Goal: Transaction & Acquisition: Purchase product/service

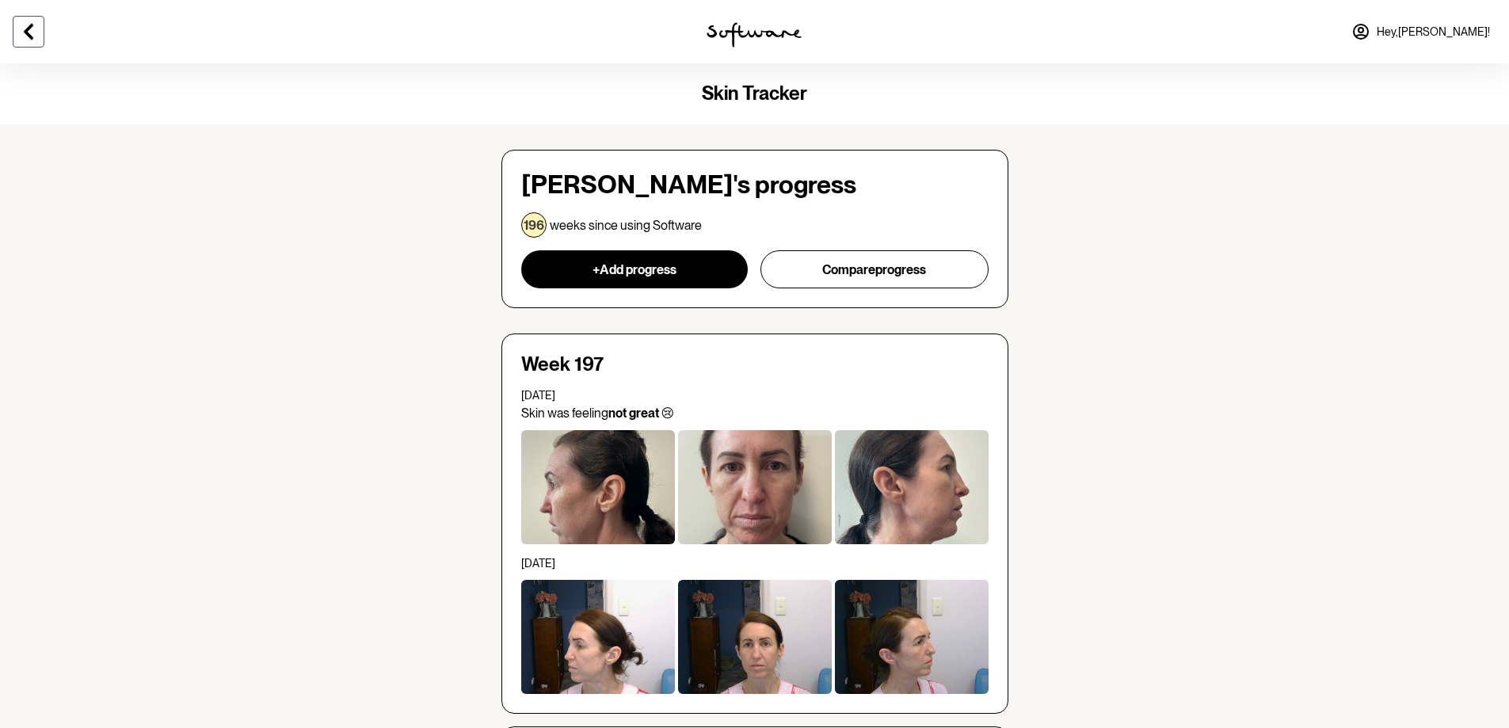
click at [22, 33] on icon at bounding box center [28, 31] width 19 height 19
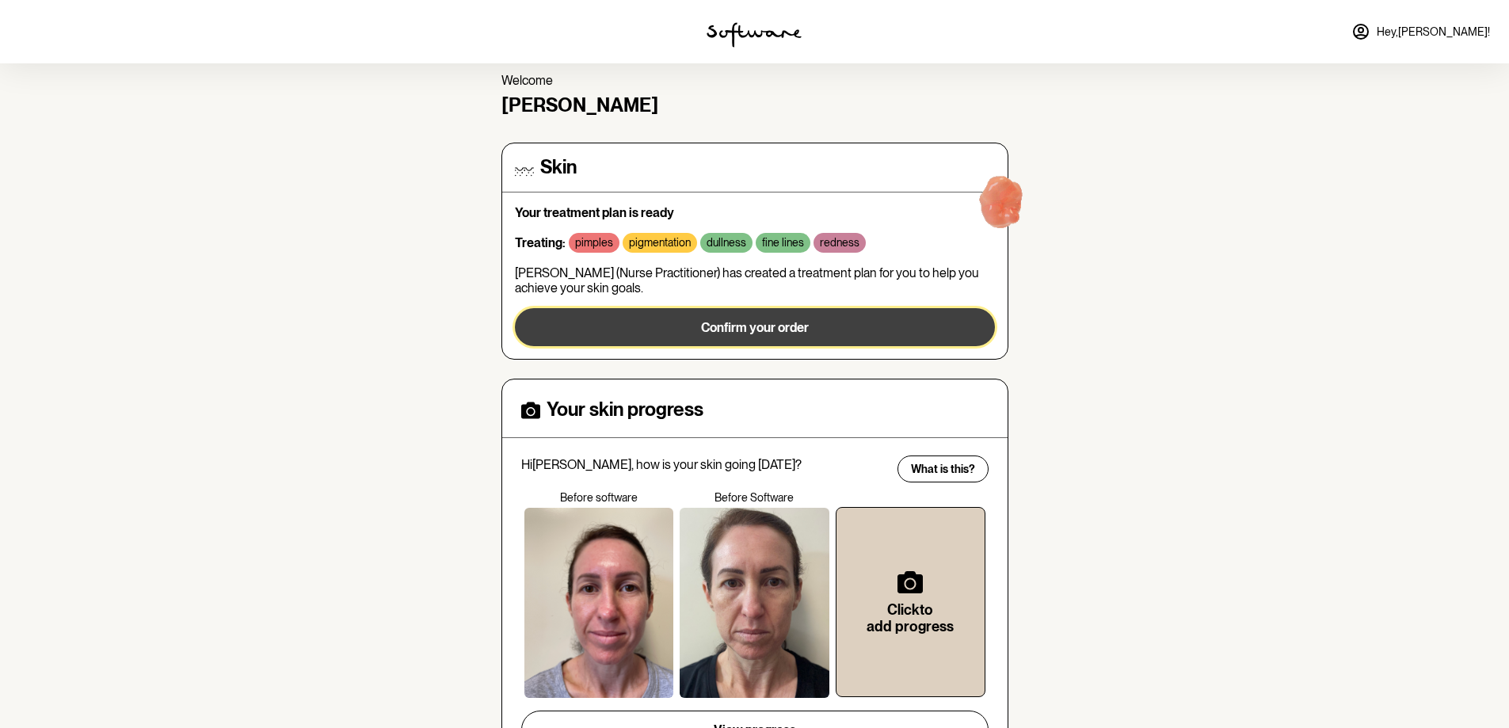
click at [753, 329] on span "Confirm your order" at bounding box center [755, 327] width 108 height 15
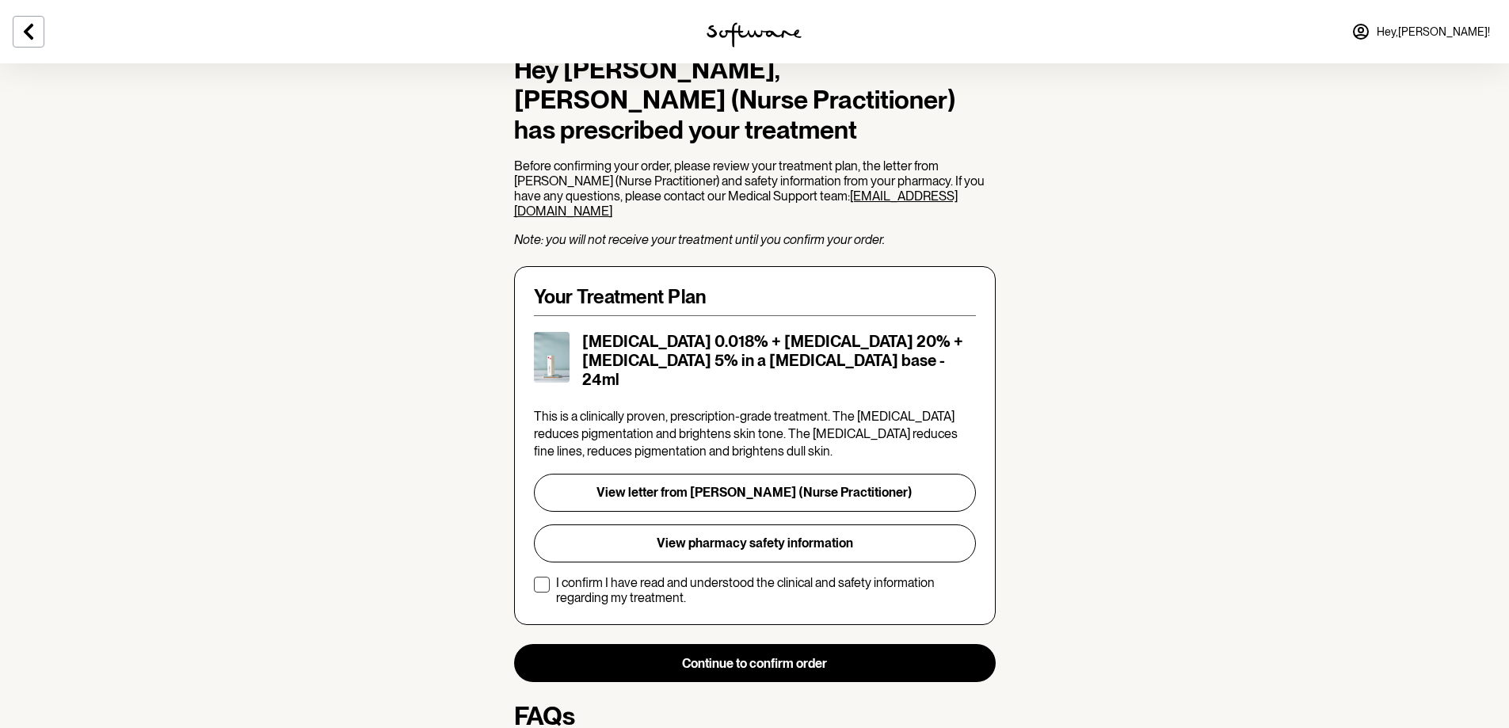
scroll to position [238, 0]
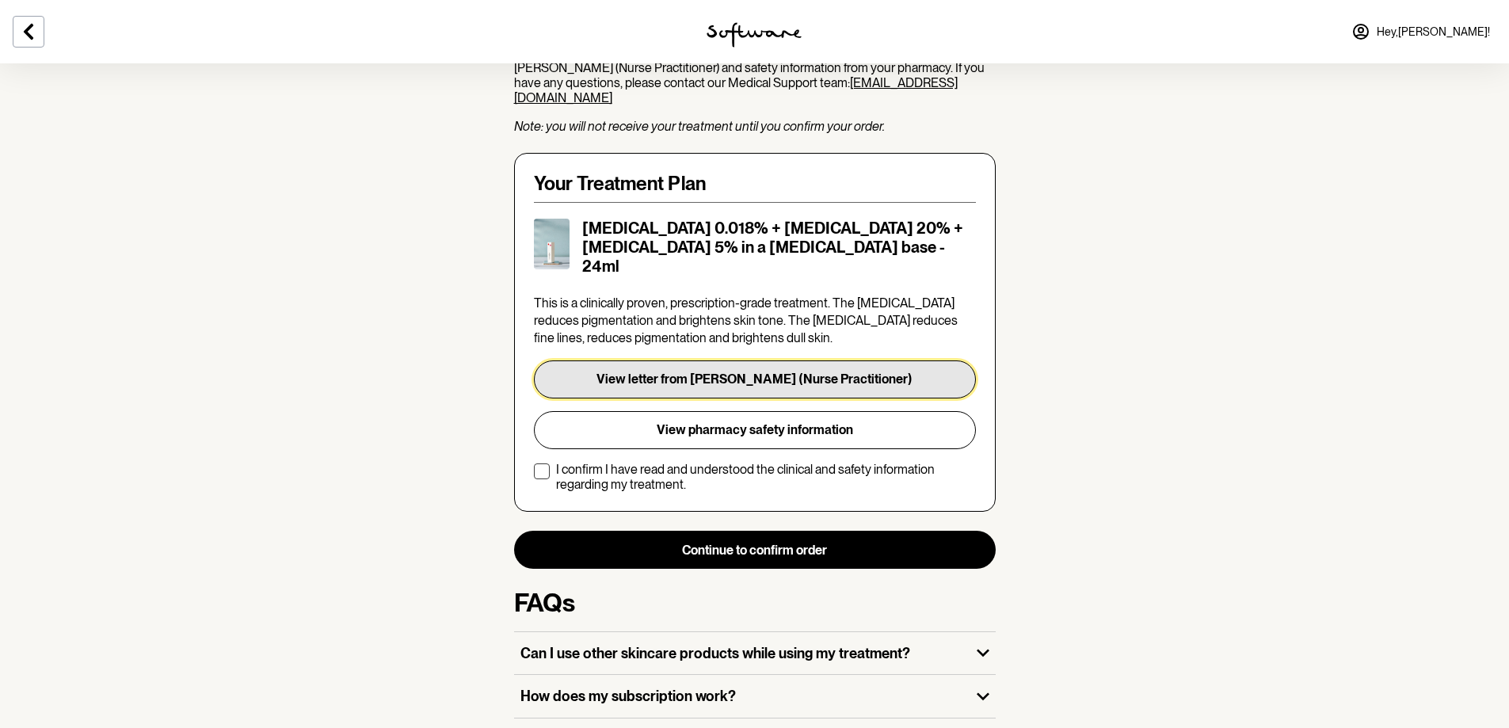
click at [760, 360] on button "View letter from [PERSON_NAME] (Nurse Practitioner)" at bounding box center [755, 379] width 442 height 38
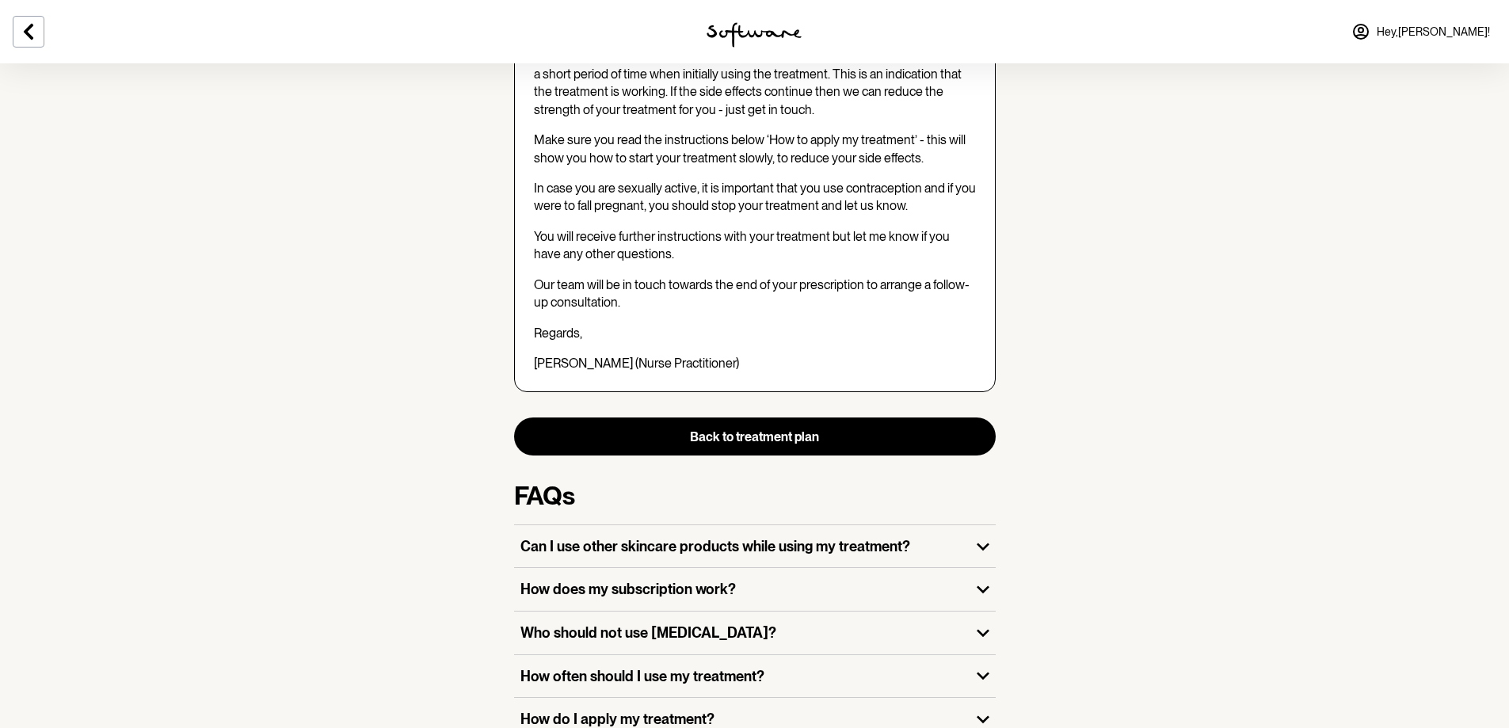
scroll to position [2054, 0]
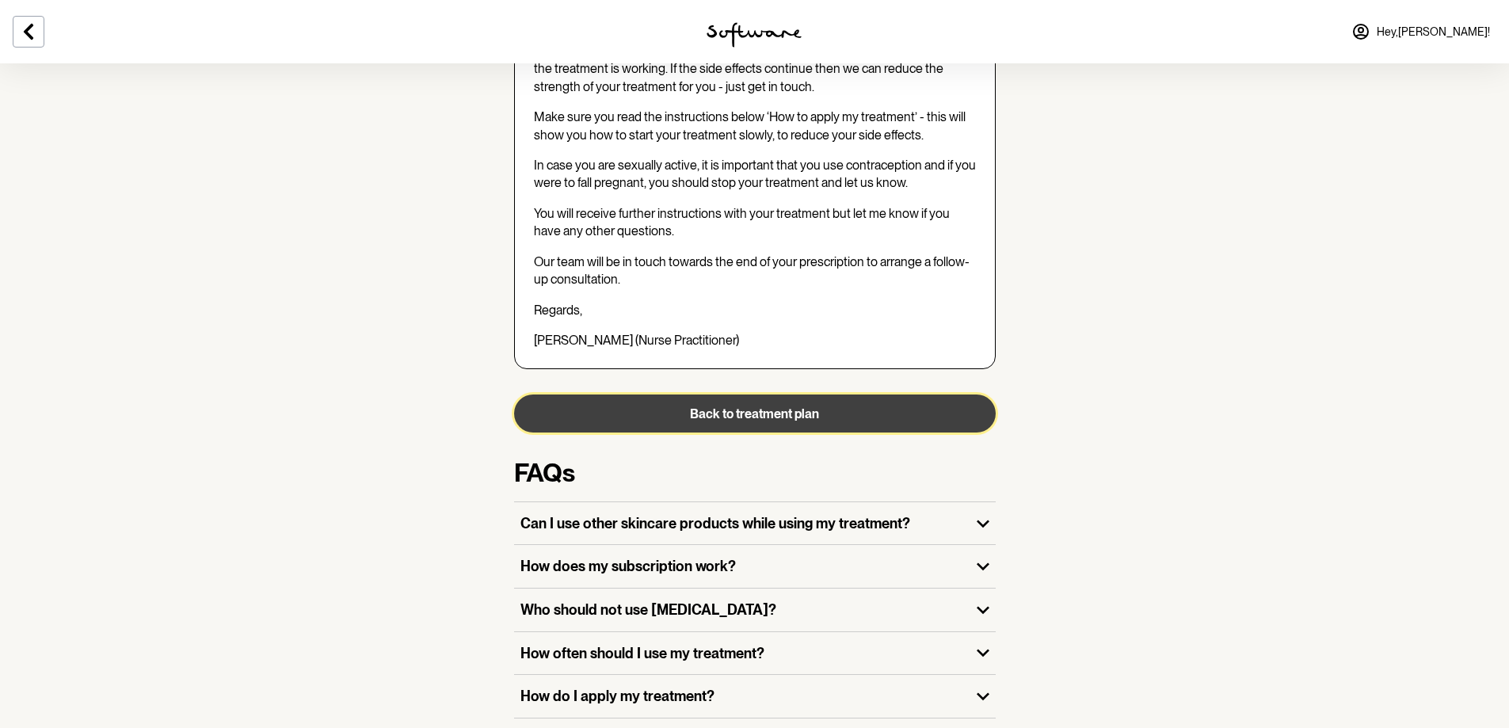
click at [801, 395] on button "Back to treatment plan" at bounding box center [755, 414] width 482 height 38
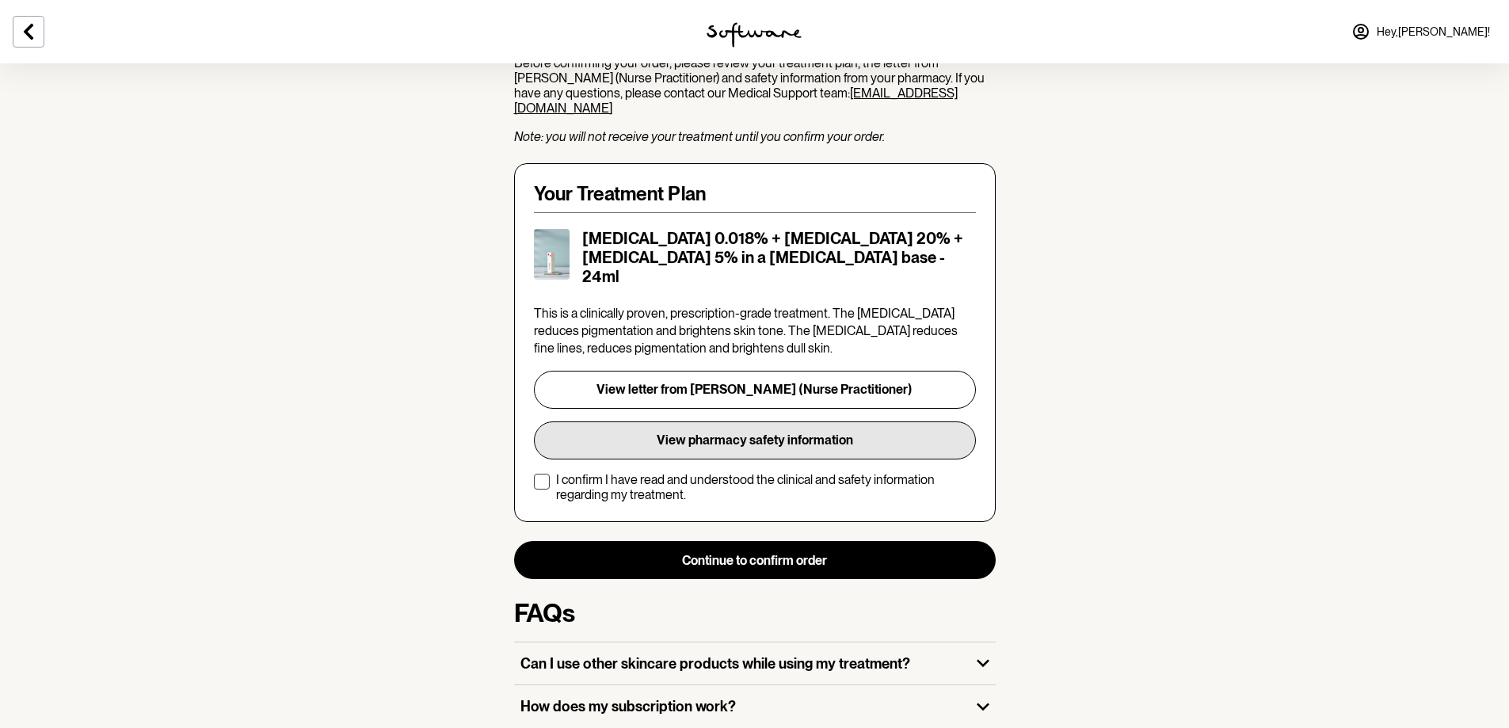
scroll to position [238, 0]
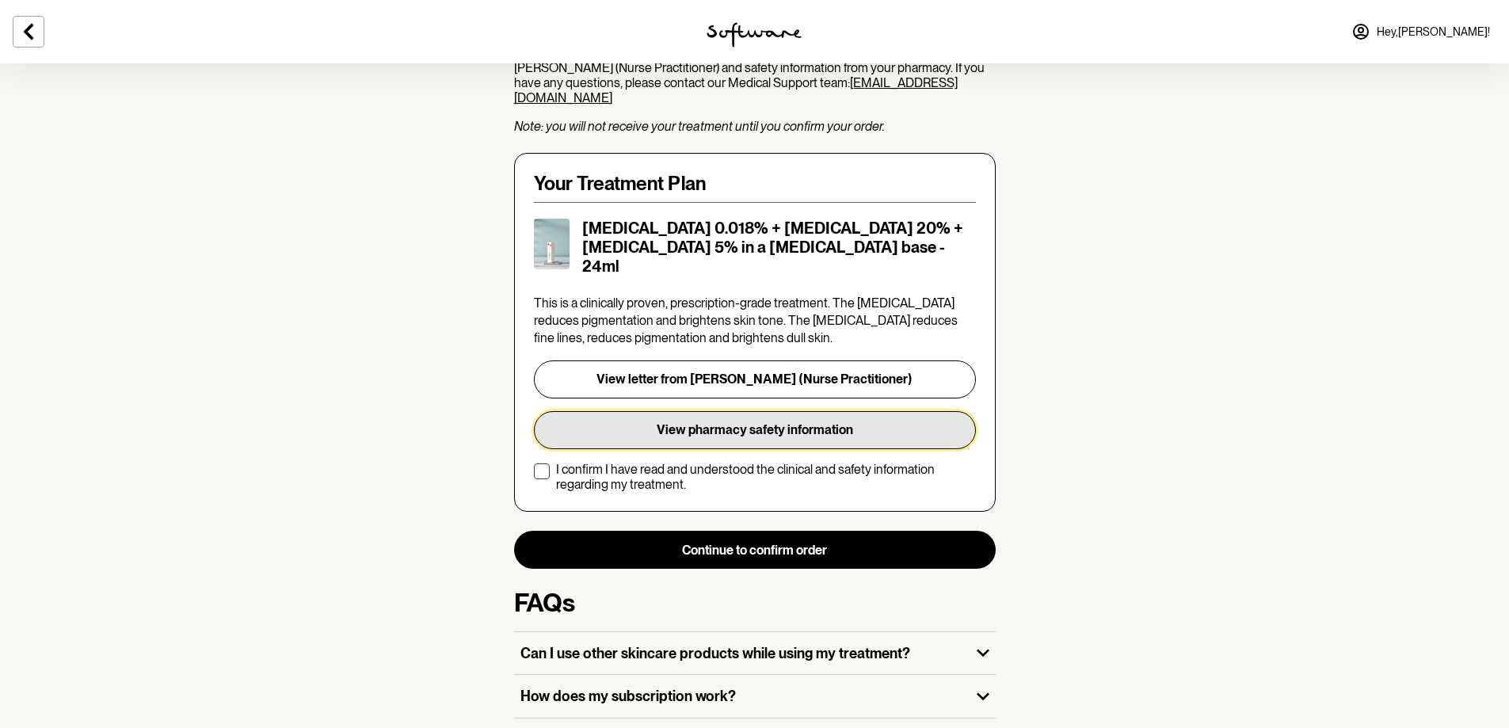
click at [769, 411] on button "View pharmacy safety information" at bounding box center [755, 430] width 442 height 38
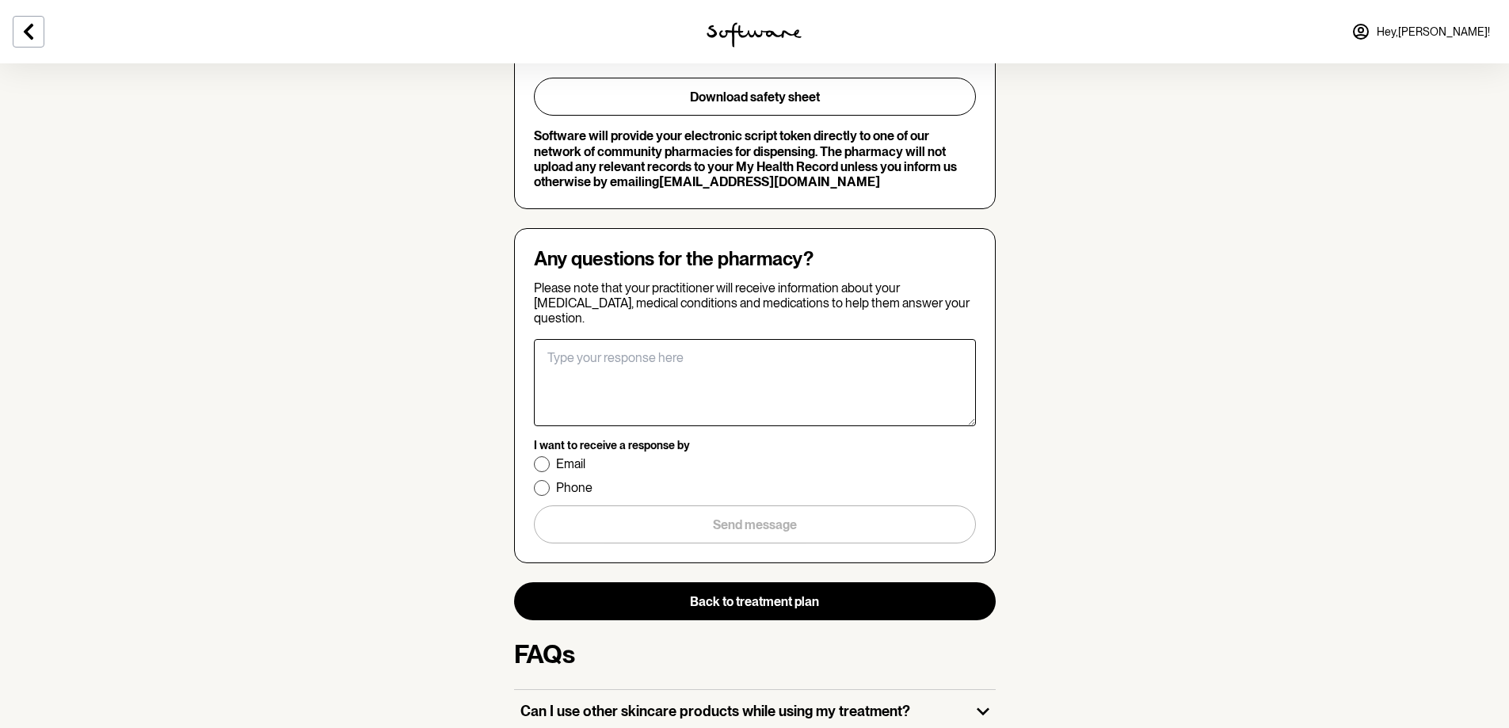
scroll to position [2694, 0]
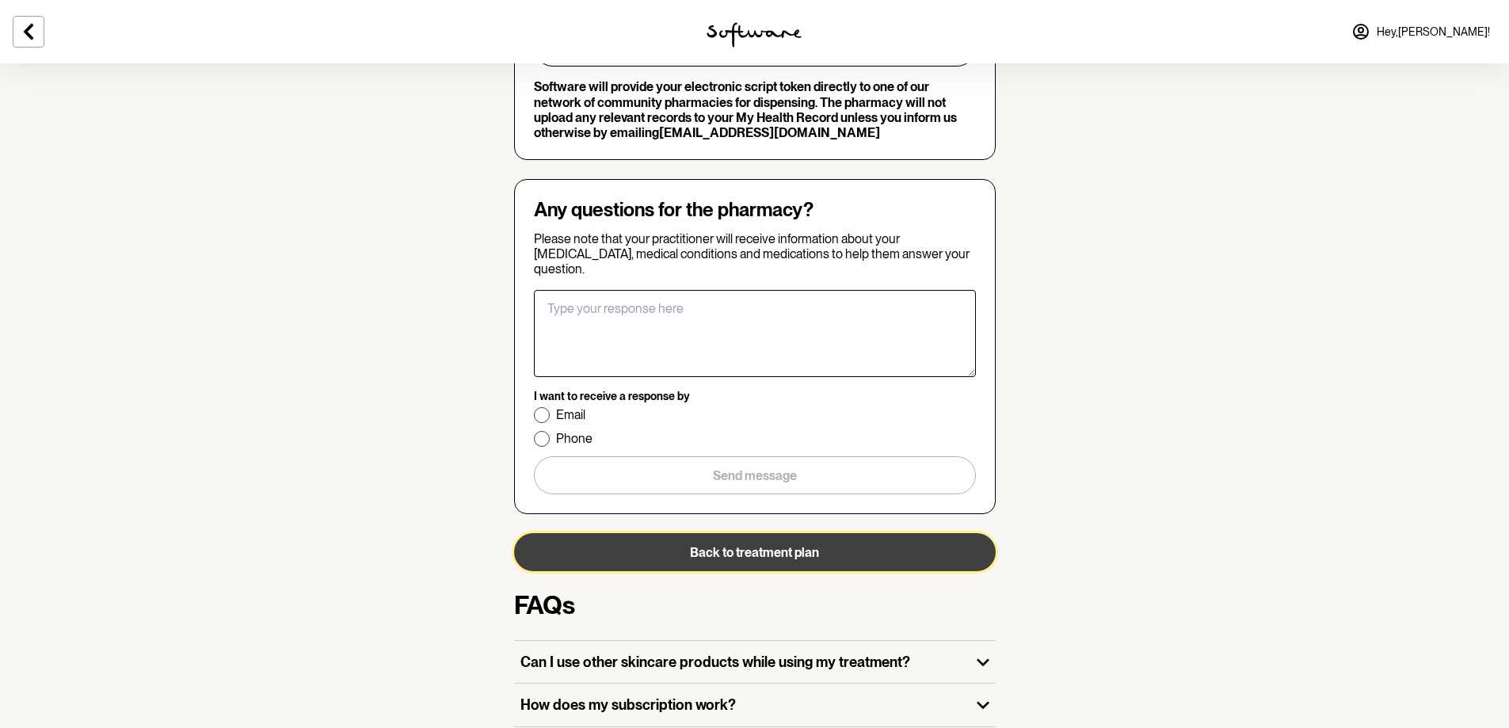
click at [769, 533] on button "Back to treatment plan" at bounding box center [755, 552] width 482 height 38
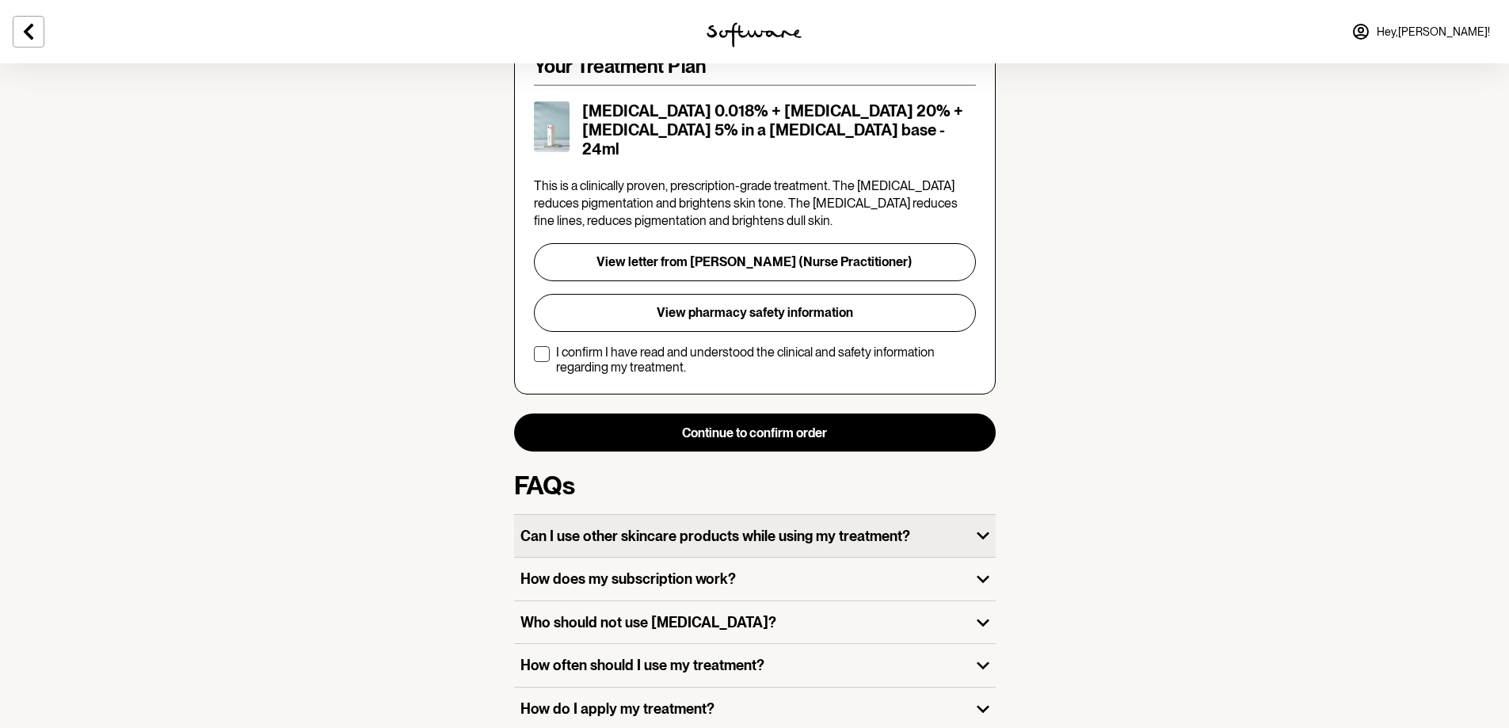
scroll to position [395, 0]
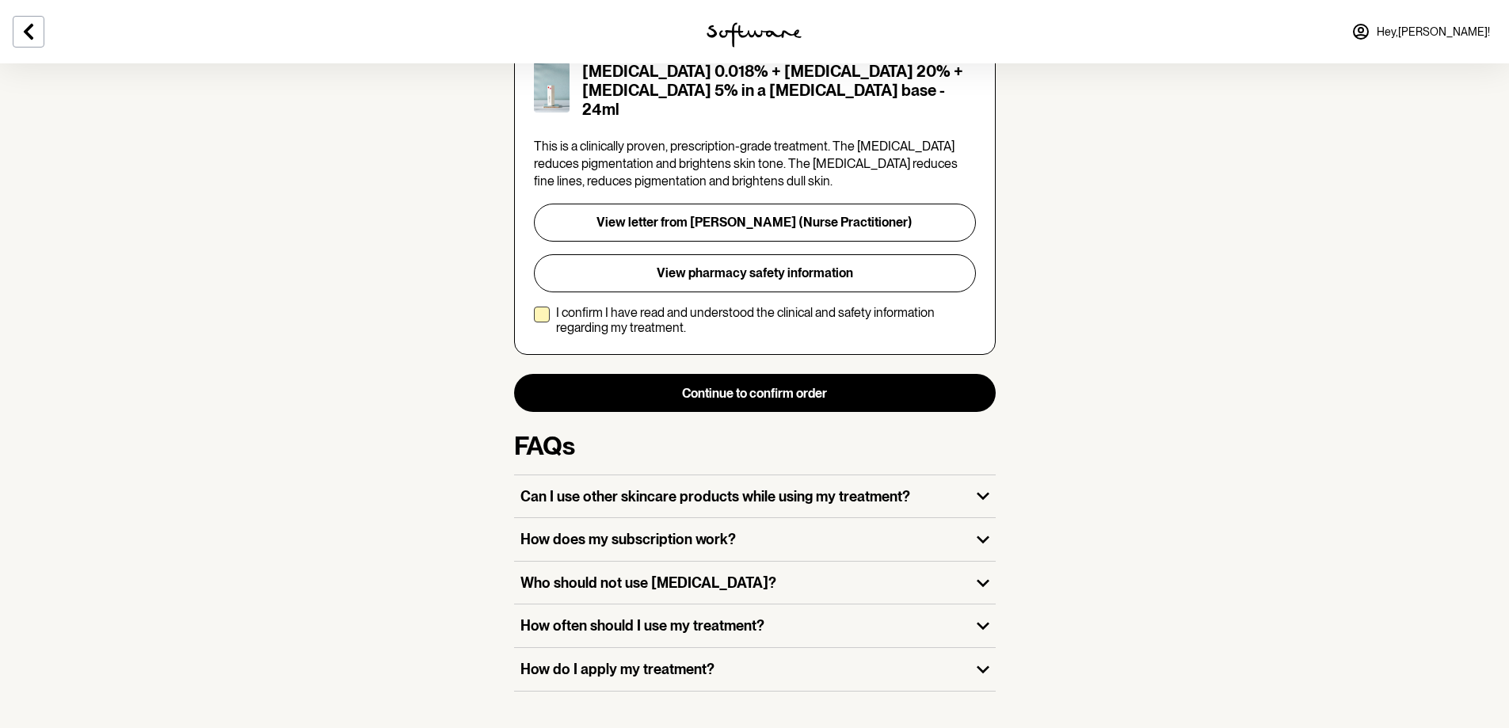
click at [543, 307] on span at bounding box center [542, 315] width 16 height 16
click at [534, 320] on input "I confirm I have read and understood the clinical and safety information regard…" at bounding box center [533, 320] width 1 height 1
checkbox input "true"
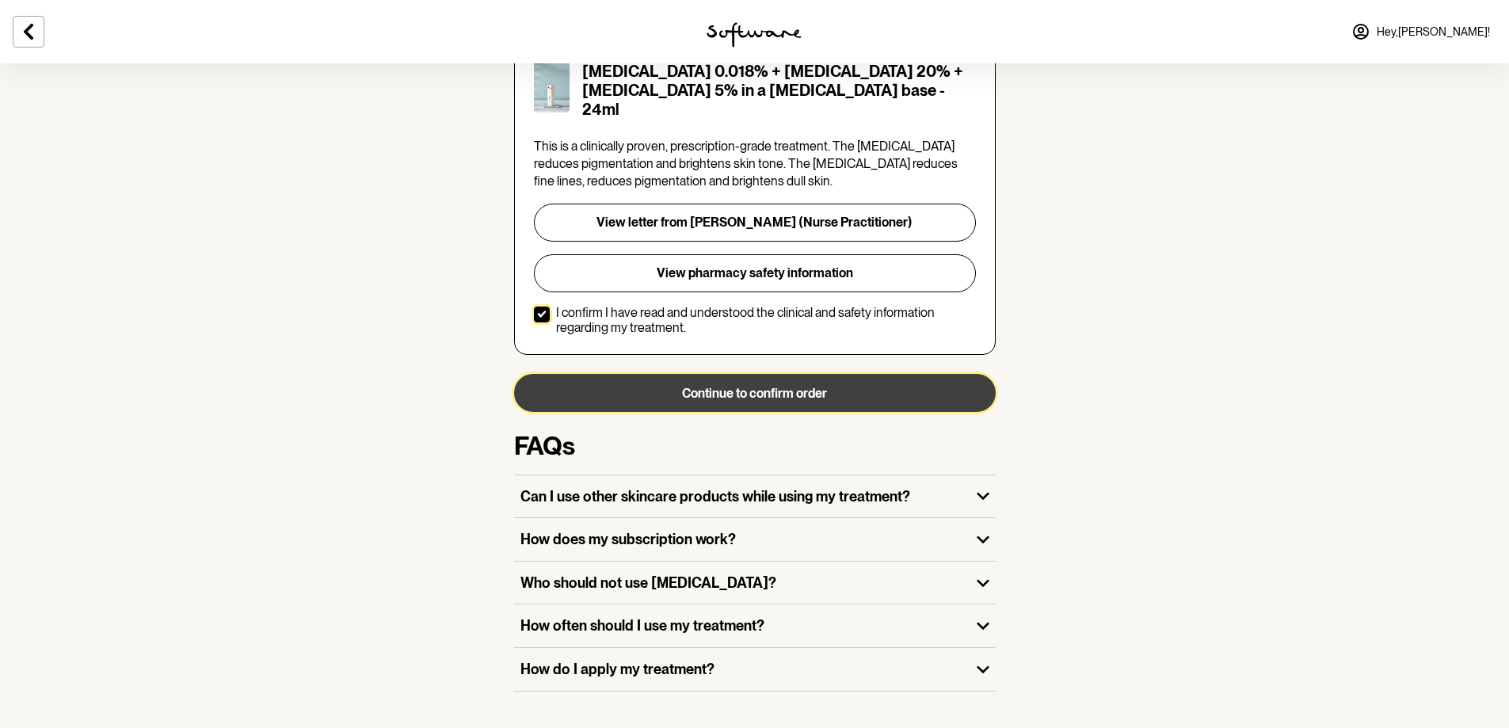
click at [730, 374] on button "Continue to confirm order" at bounding box center [755, 393] width 482 height 38
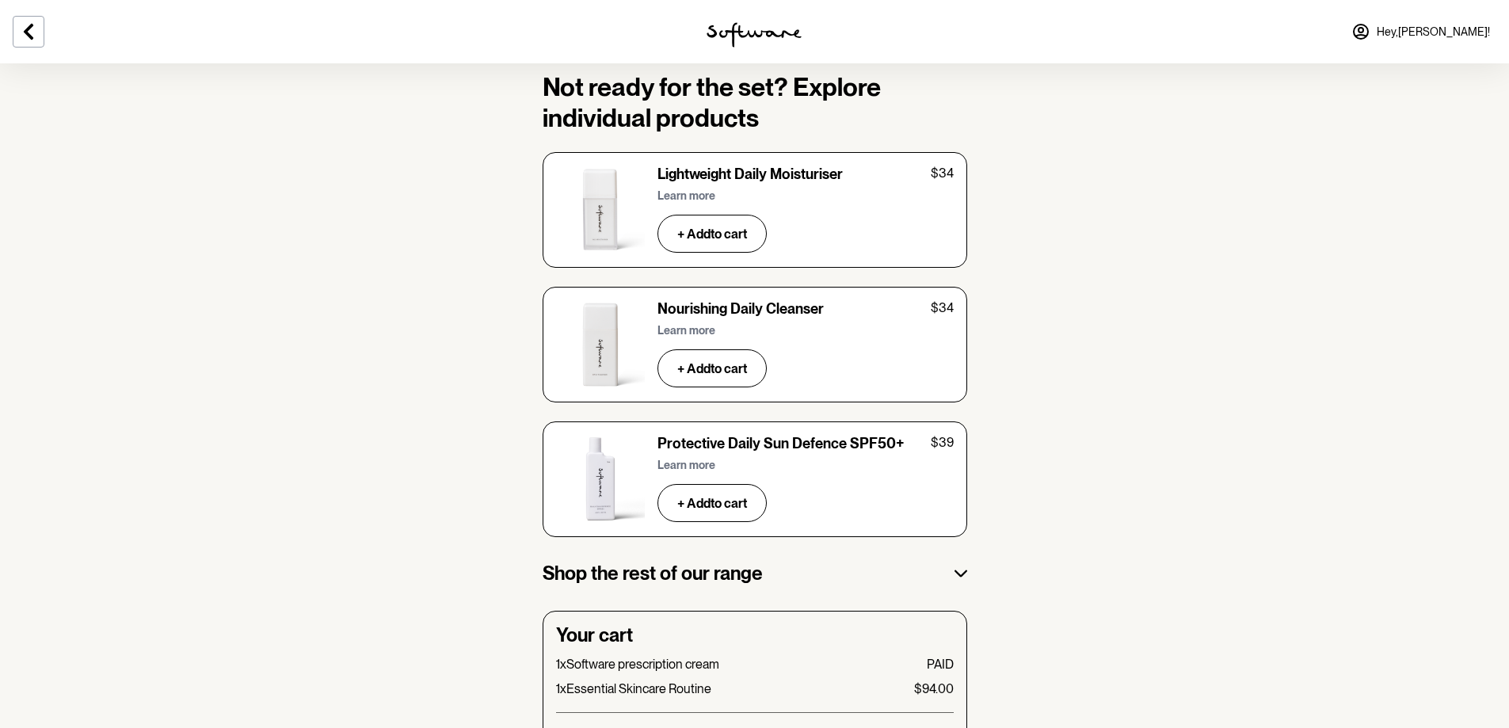
scroll to position [2447, 0]
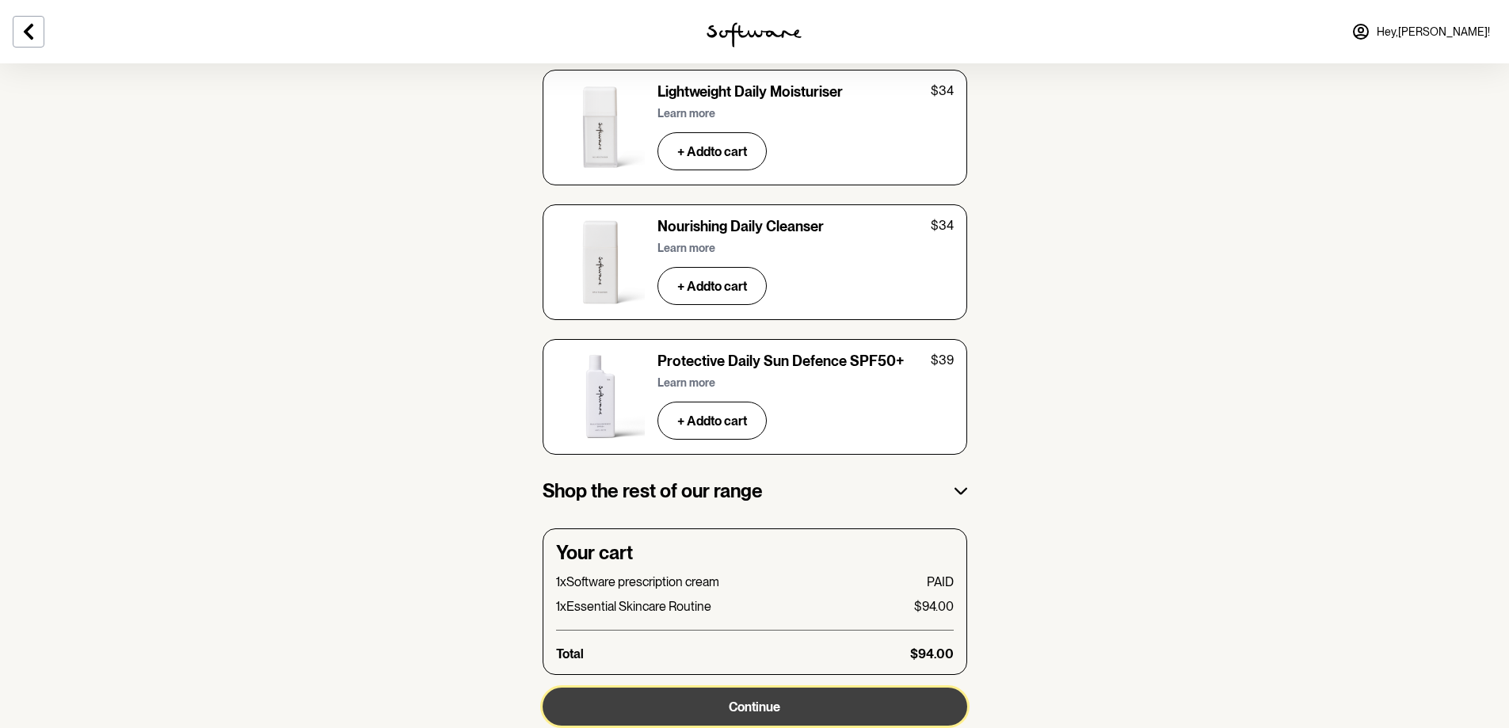
click at [747, 700] on span "Continue" at bounding box center [754, 707] width 51 height 15
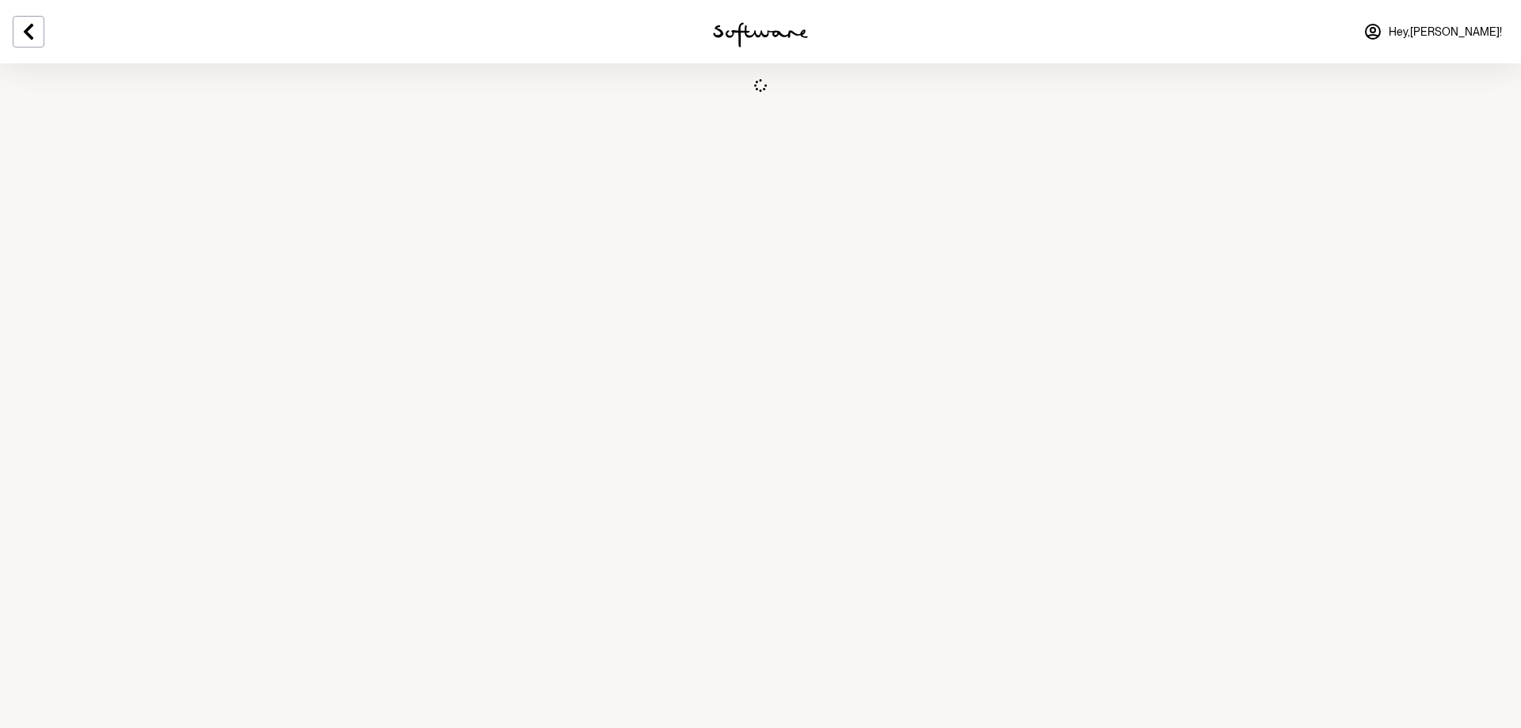
select select "QLD"
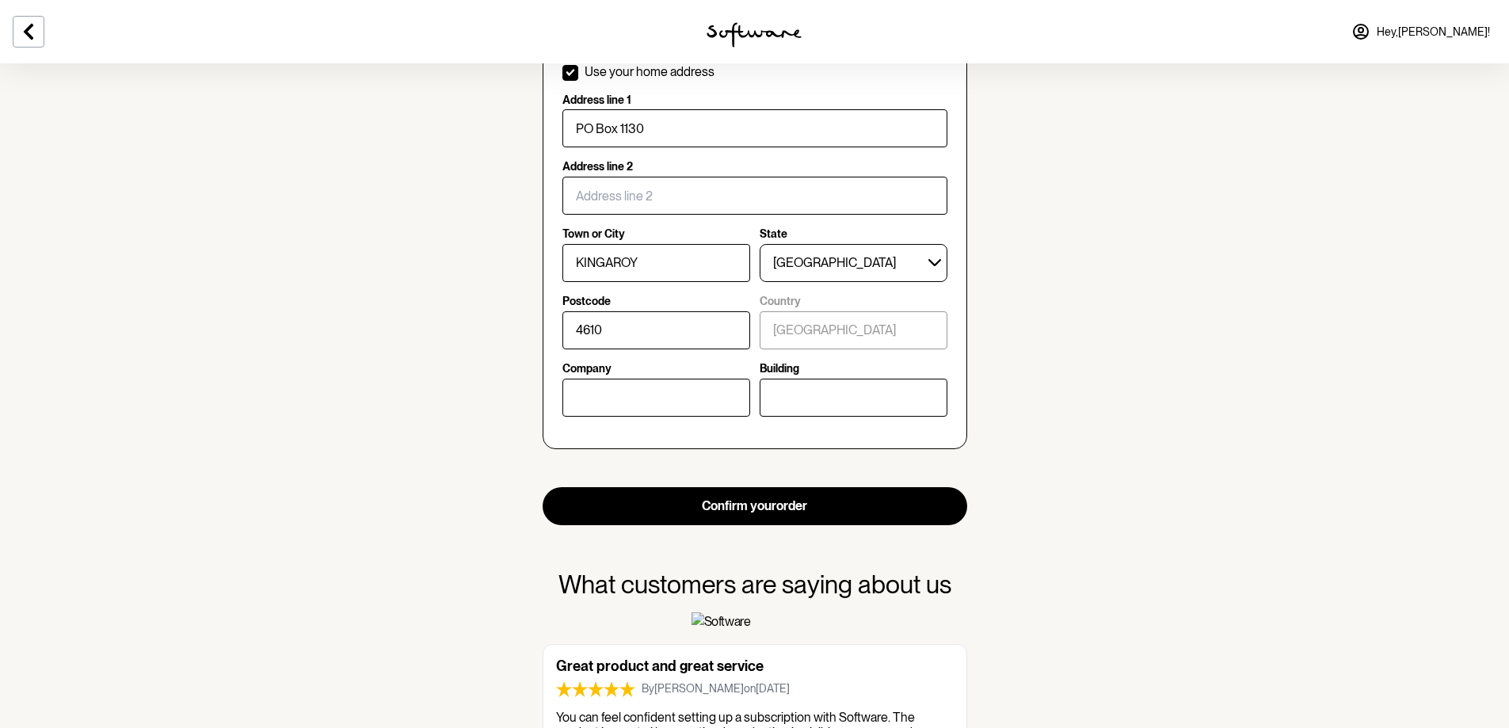
scroll to position [792, 0]
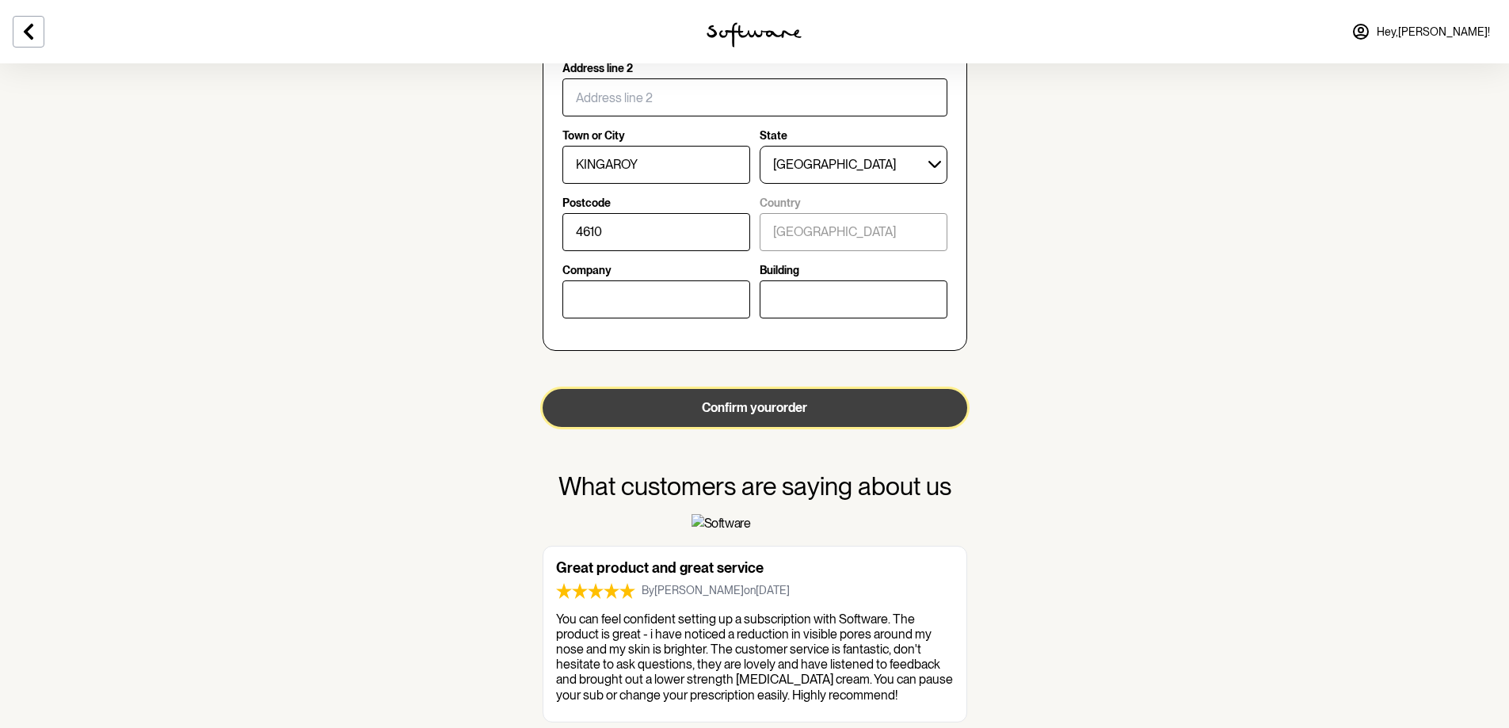
click at [795, 406] on button "Confirm your order" at bounding box center [755, 408] width 425 height 38
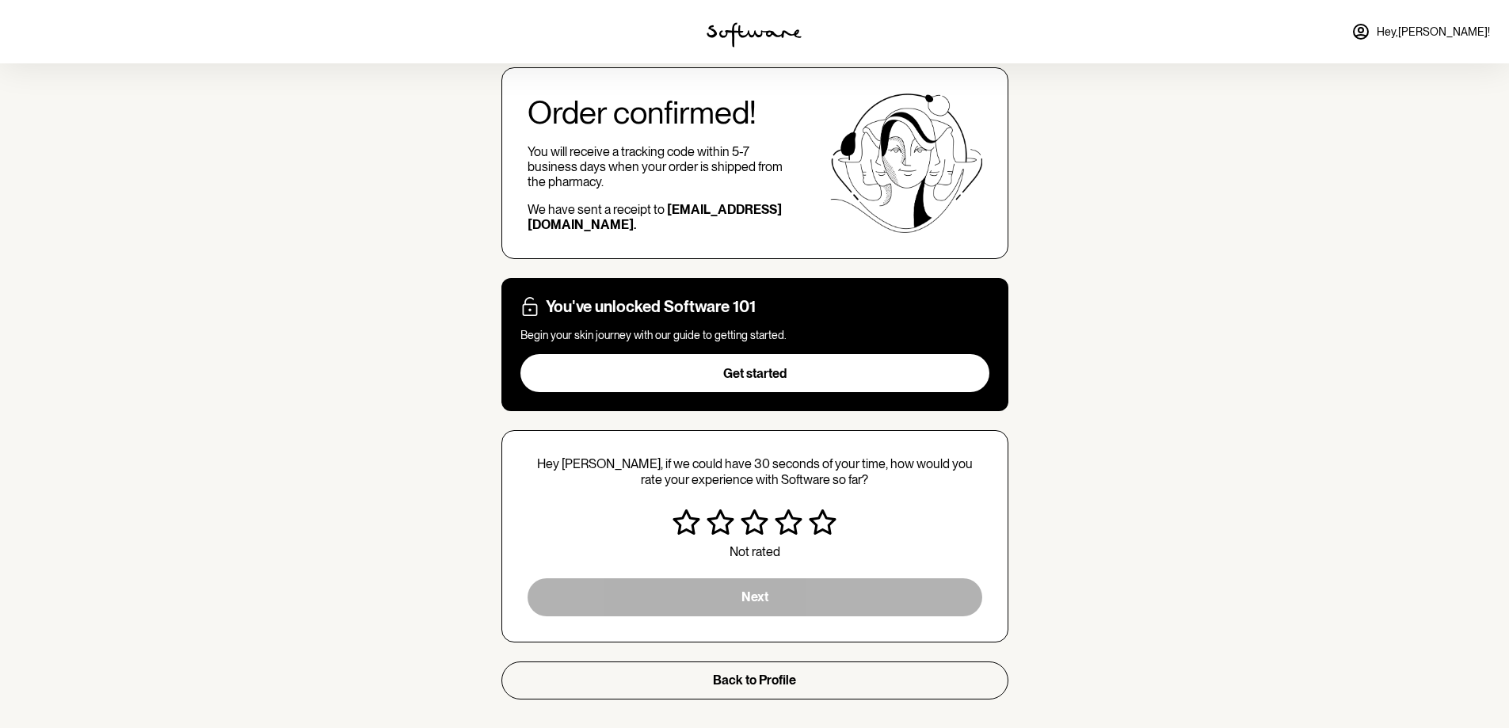
scroll to position [115, 0]
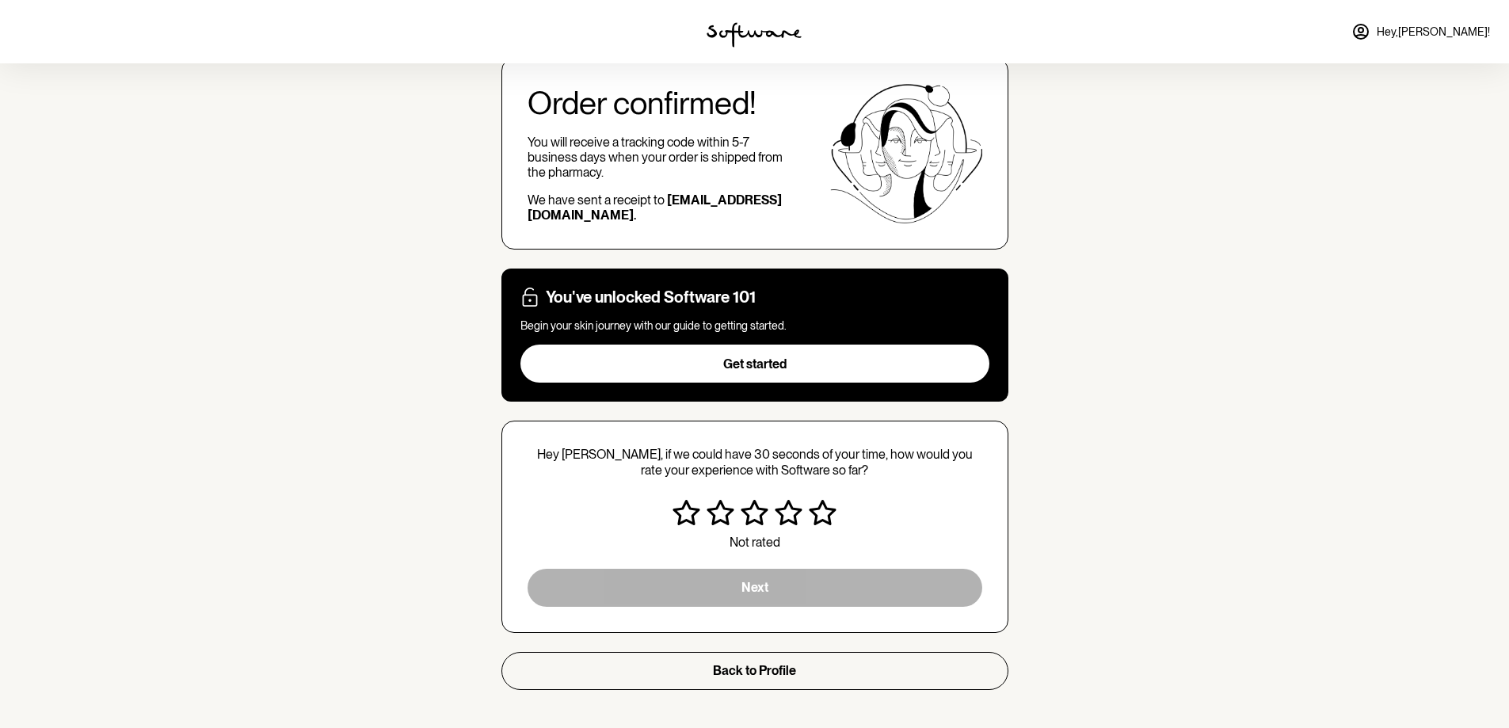
click at [826, 516] on icon "Very satisfied" at bounding box center [823, 512] width 28 height 25
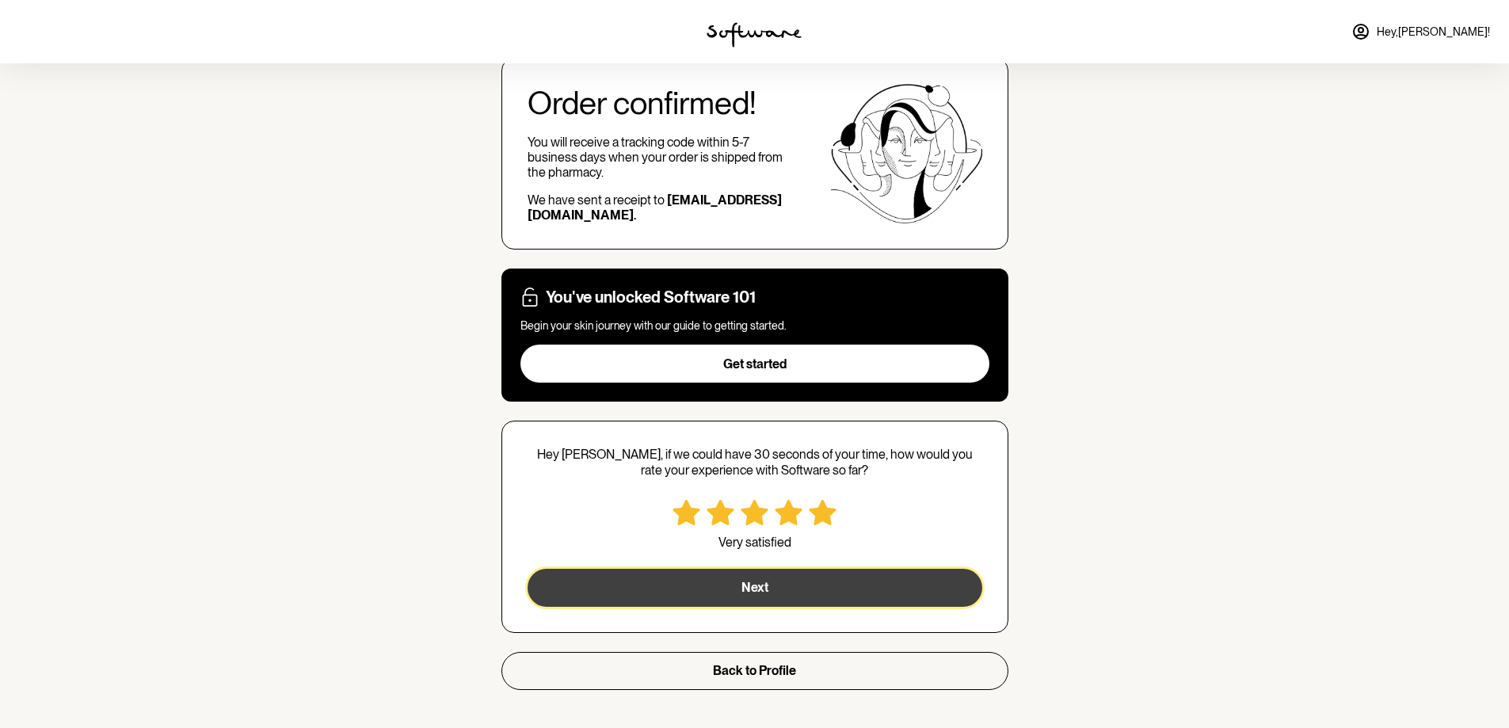
click at [812, 599] on button "Next" at bounding box center [755, 588] width 455 height 38
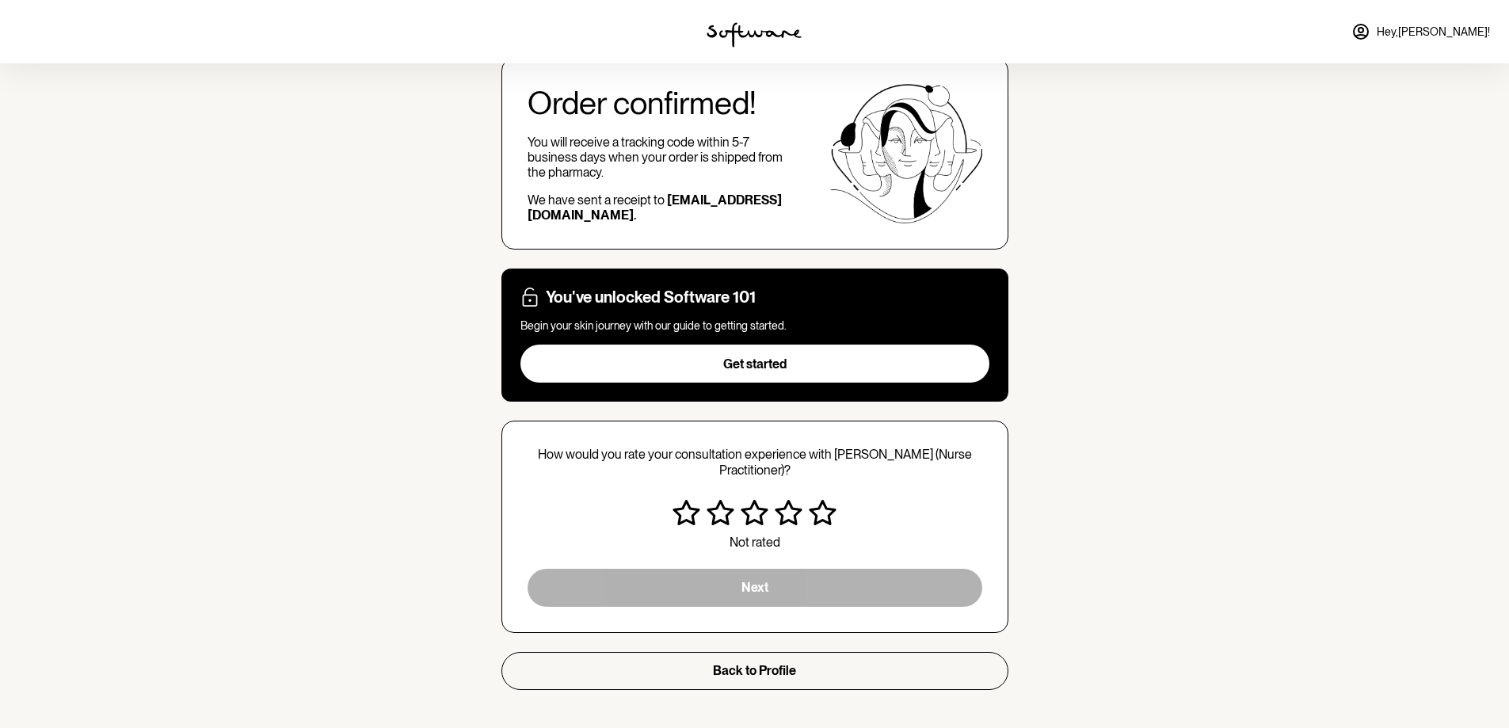
click at [828, 514] on icon "Very satisfied" at bounding box center [823, 512] width 28 height 25
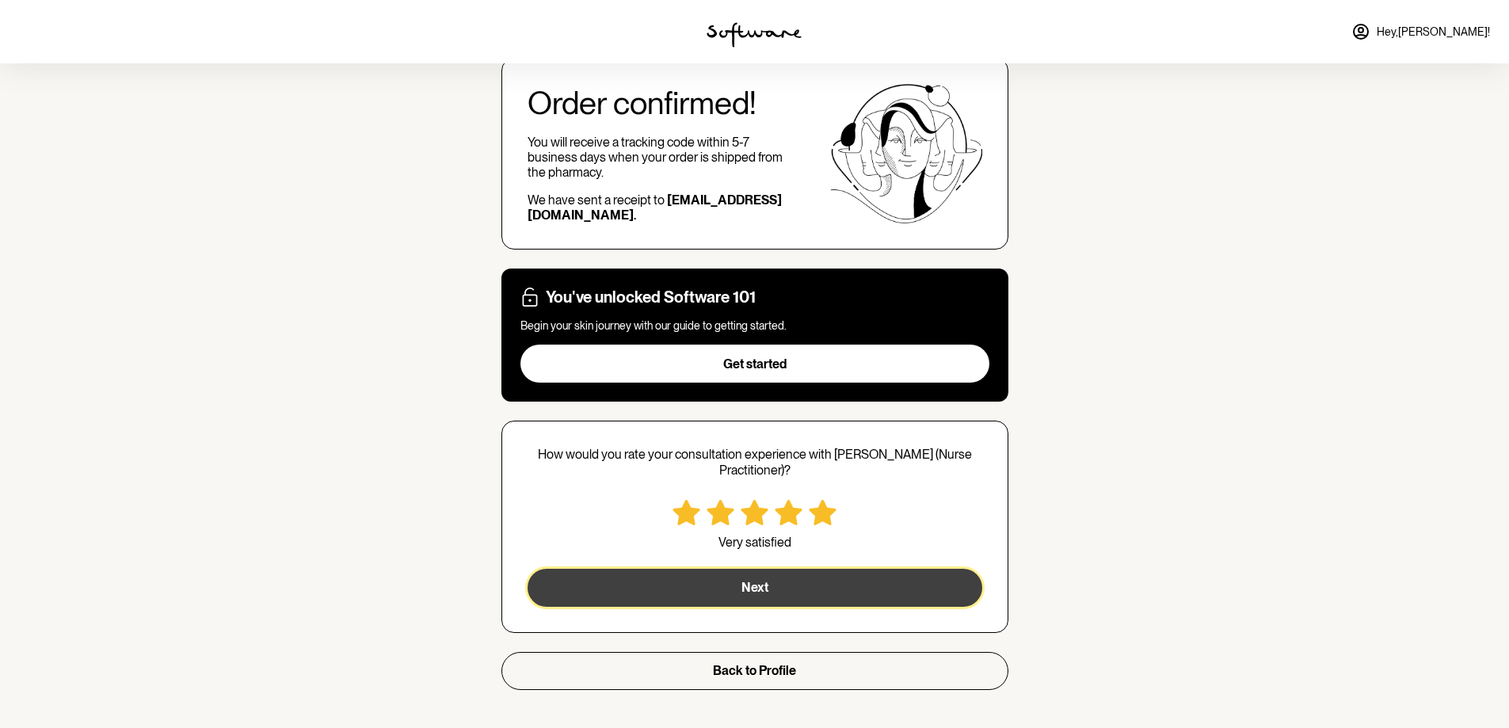
click at [834, 585] on button "Next" at bounding box center [755, 588] width 455 height 38
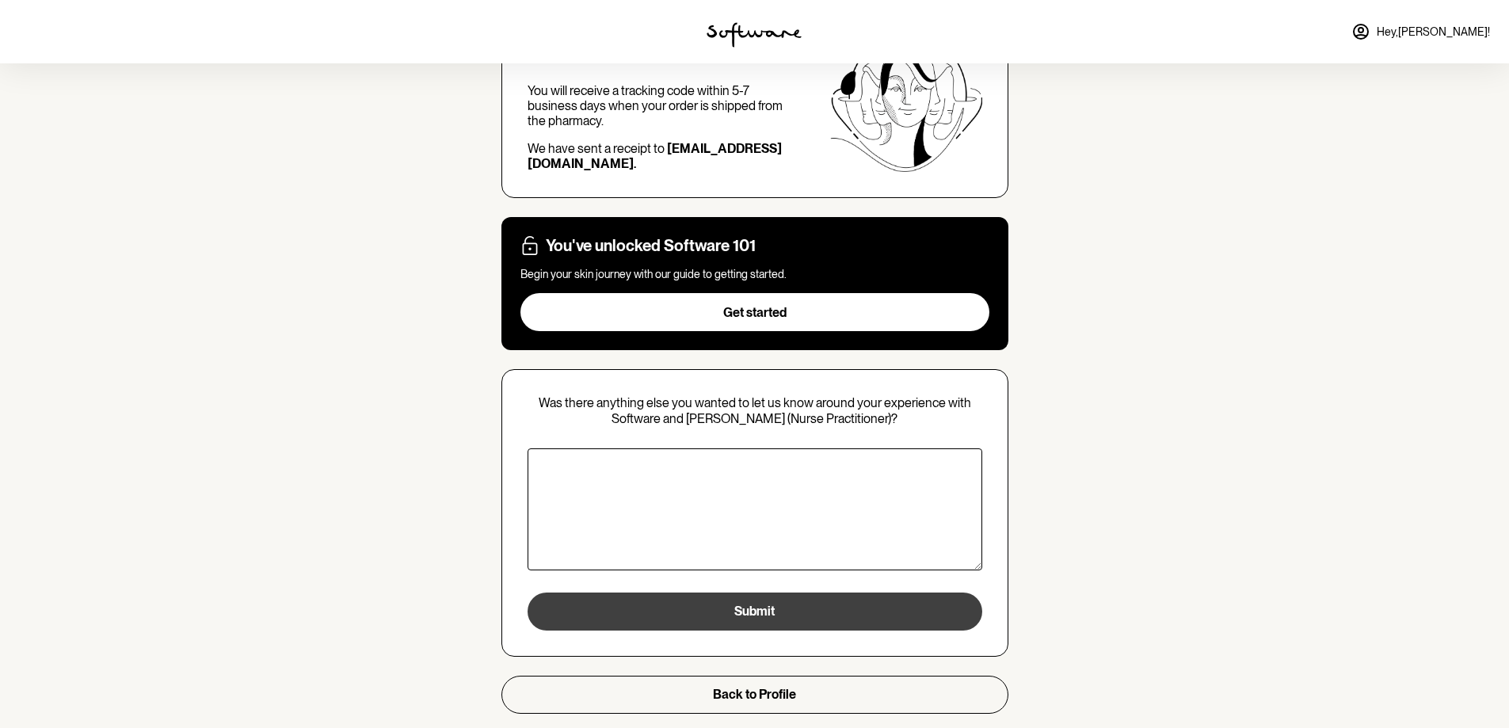
scroll to position [190, 0]
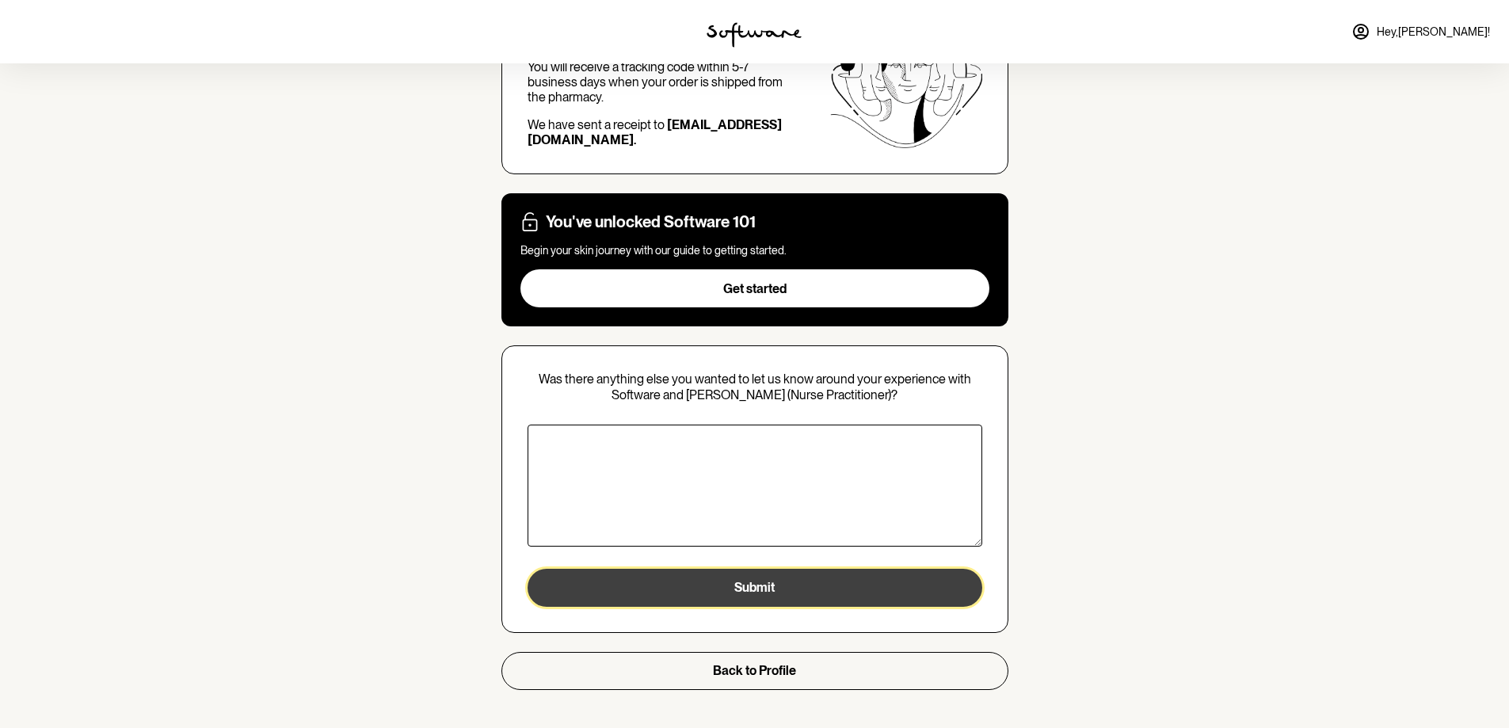
click at [797, 593] on button "Submit" at bounding box center [755, 588] width 455 height 38
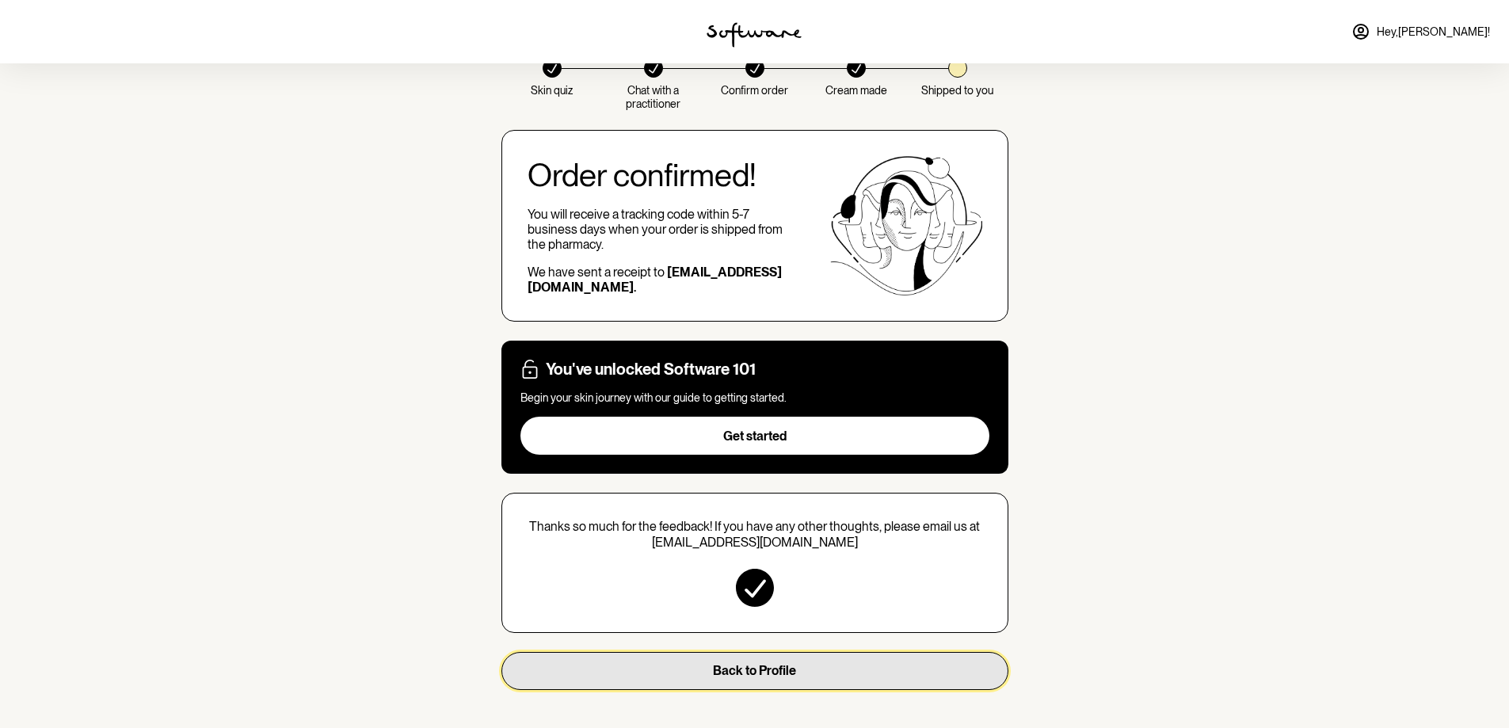
click at [748, 676] on span "Back to Profile" at bounding box center [754, 670] width 83 height 15
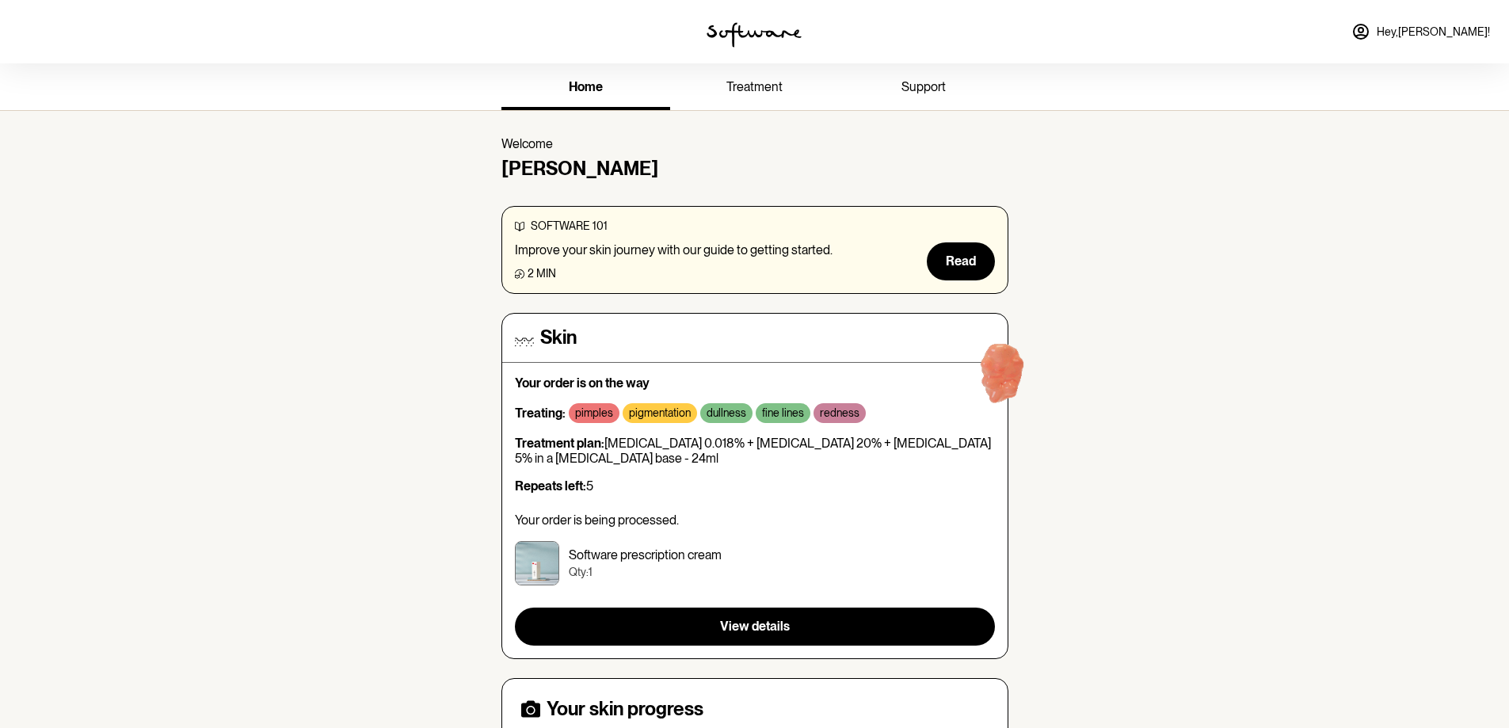
drag, startPoint x: 1474, startPoint y: 10, endPoint x: 1473, endPoint y: 19, distance: 9.5
click at [1474, 13] on div "Hey, [PERSON_NAME] !" at bounding box center [1257, 31] width 503 height 63
click at [1472, 27] on span "Hey, [PERSON_NAME] !" at bounding box center [1433, 31] width 113 height 13
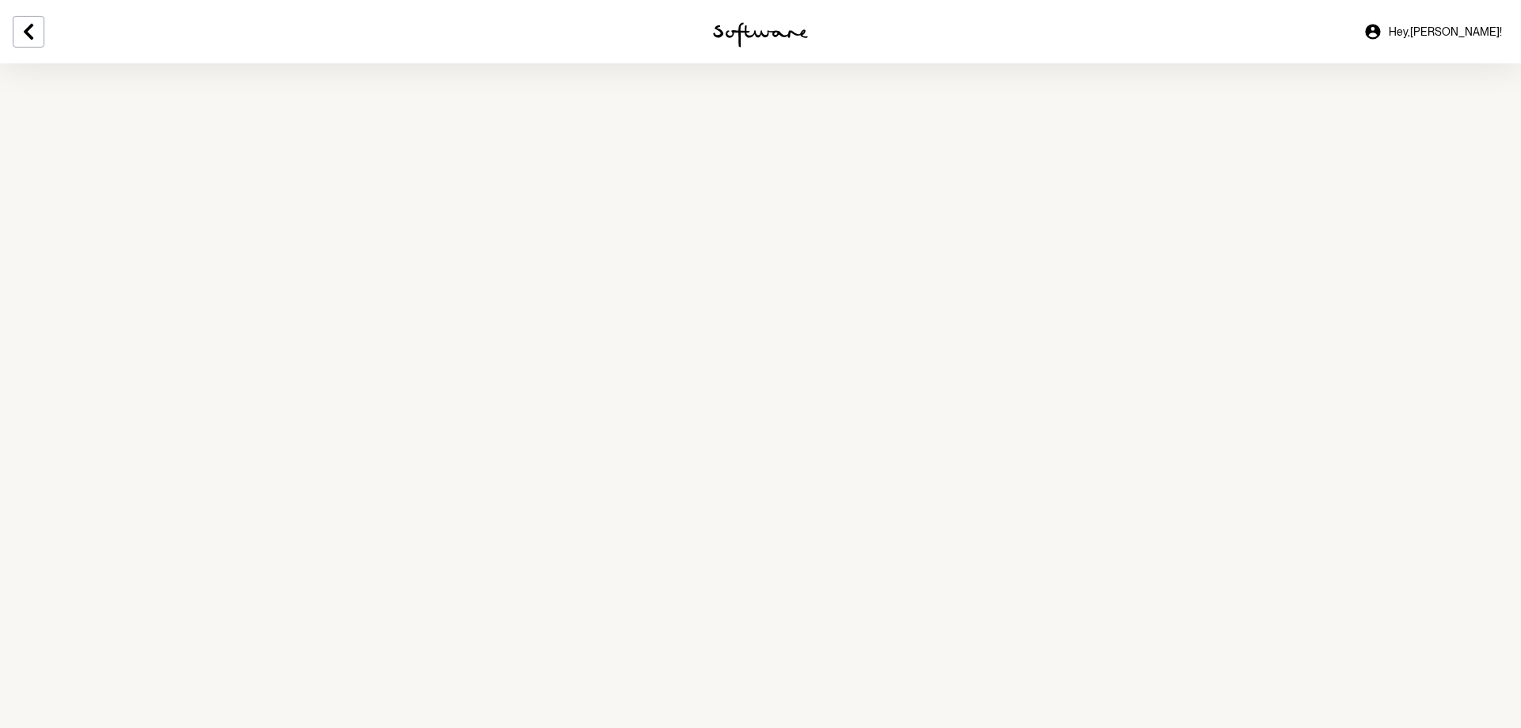
click at [1453, 40] on link "Hey, [PERSON_NAME] !" at bounding box center [1433, 32] width 158 height 38
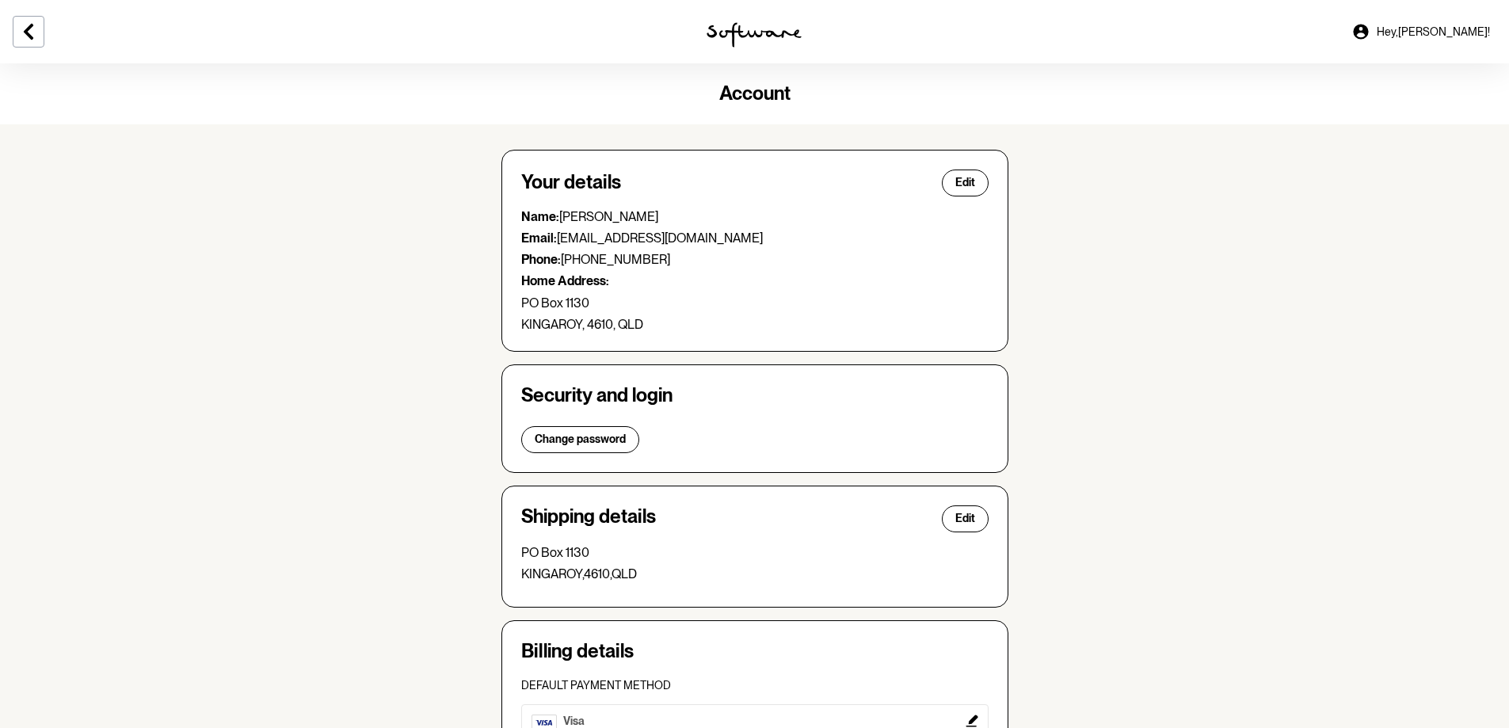
scroll to position [261, 0]
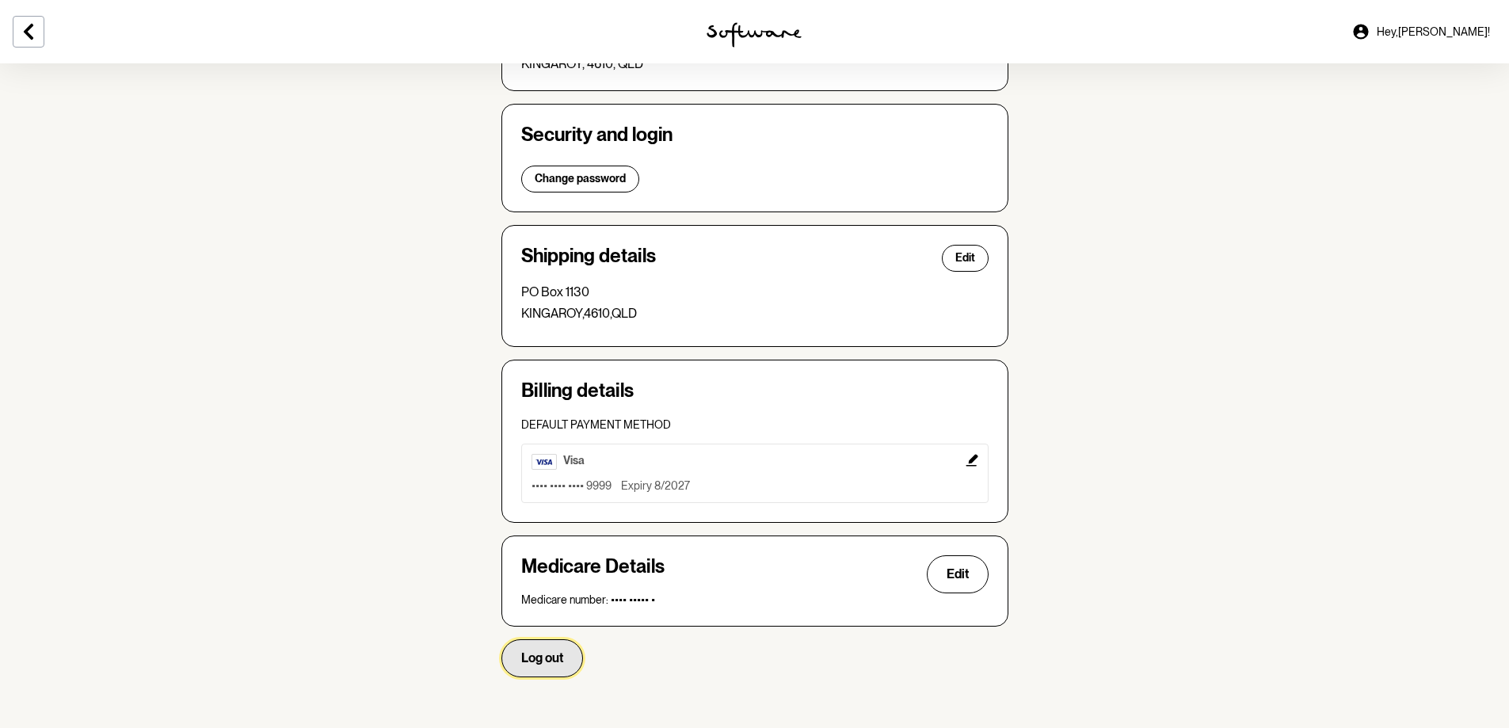
click at [528, 665] on span "Log out" at bounding box center [542, 657] width 42 height 15
